Goal: Check status: Check status

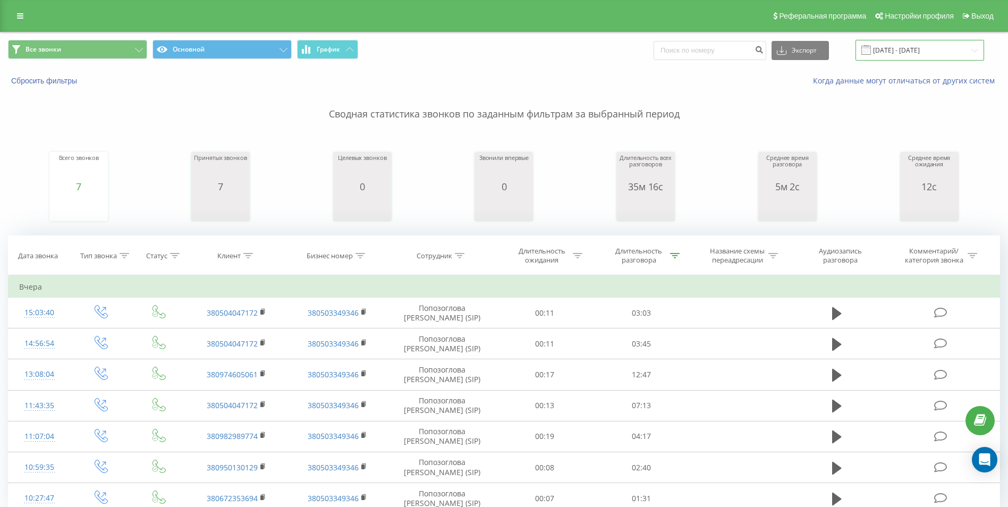
click at [914, 48] on input "[DATE] - [DATE]" at bounding box center [919, 50] width 129 height 21
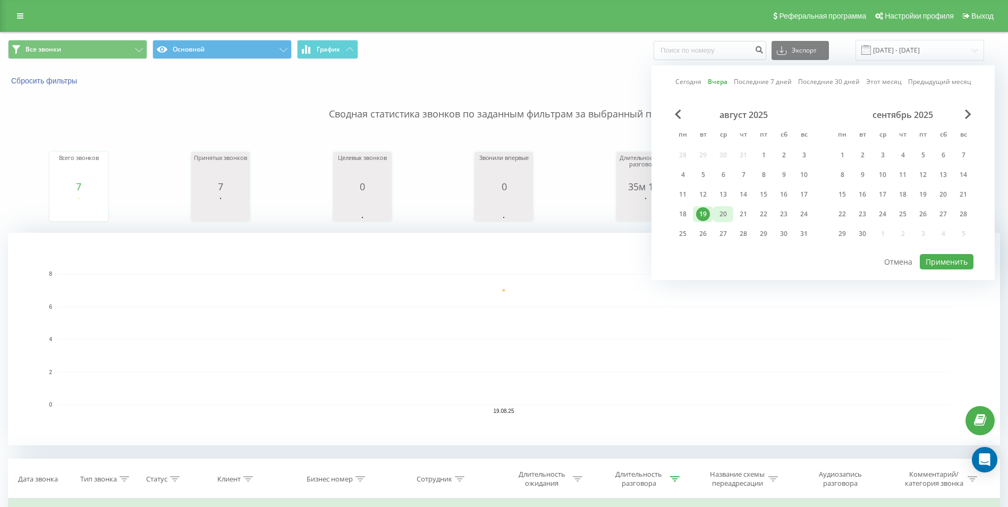
click at [723, 219] on div "20" at bounding box center [723, 214] width 14 height 14
click at [723, 221] on div "20" at bounding box center [723, 214] width 20 height 16
click at [950, 262] on button "Применить" at bounding box center [946, 261] width 54 height 15
type input "[DATE] - [DATE]"
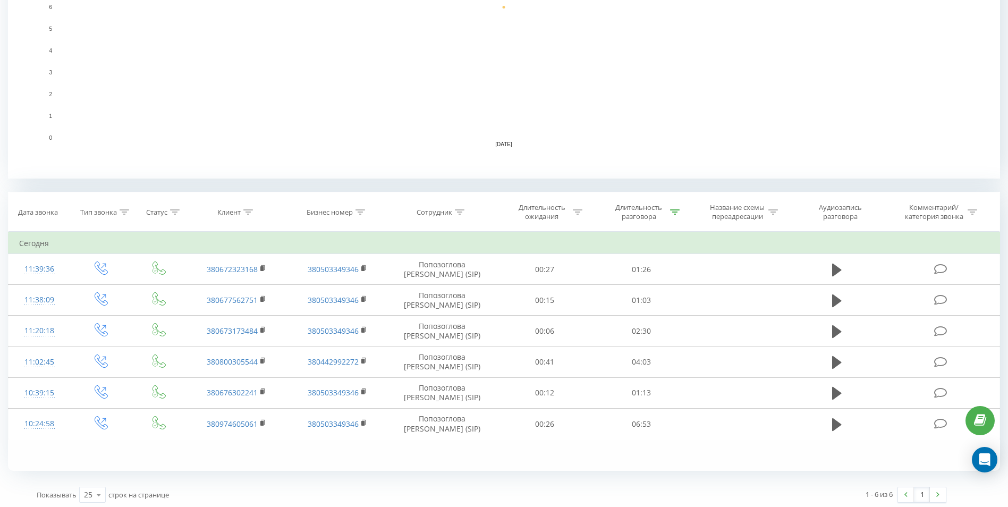
scroll to position [270, 0]
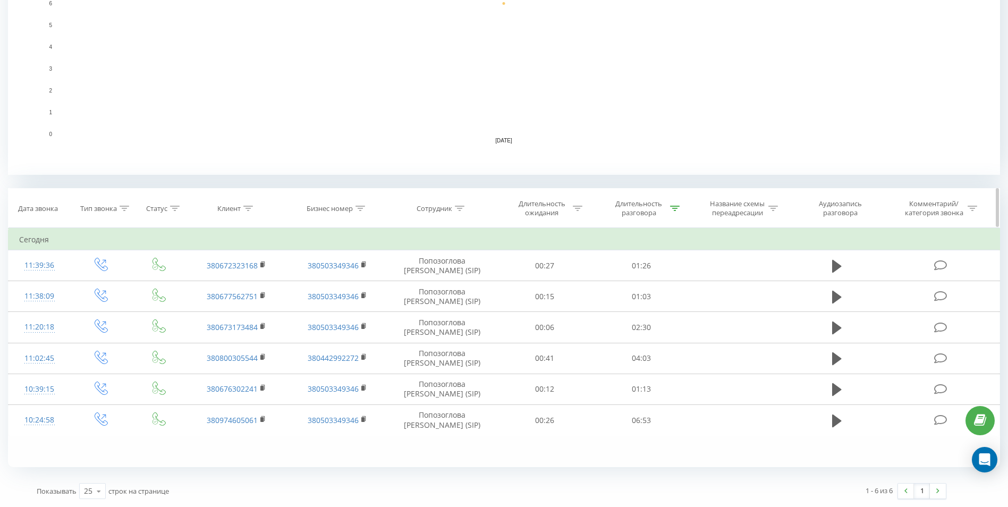
click at [670, 204] on div at bounding box center [675, 208] width 10 height 9
click at [622, 284] on input "01:00" at bounding box center [640, 284] width 93 height 19
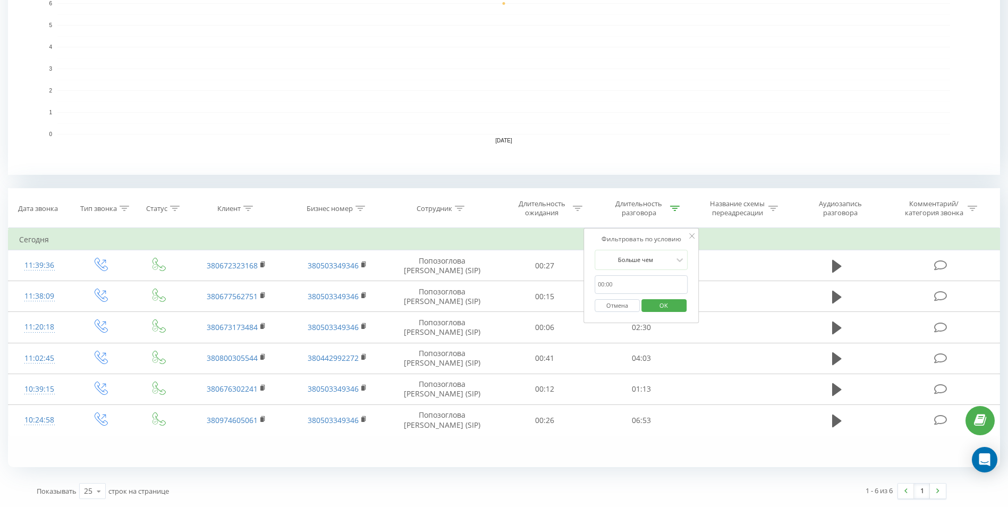
click at [612, 291] on input "text" at bounding box center [640, 284] width 93 height 19
type input "00:40"
click at [668, 306] on span "OK" at bounding box center [663, 305] width 30 height 16
